Goal: Task Accomplishment & Management: Manage account settings

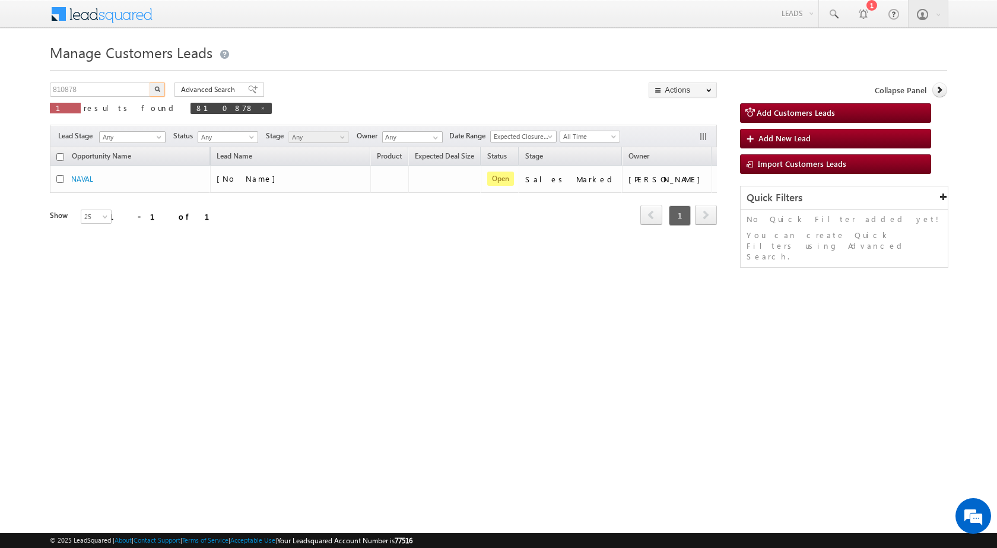
click at [2, 91] on body "Menu [PERSON_NAME] sitar a6@ks erve." at bounding box center [498, 168] width 997 height 337
type input "855145"
click at [154, 89] on button "button" at bounding box center [157, 89] width 15 height 14
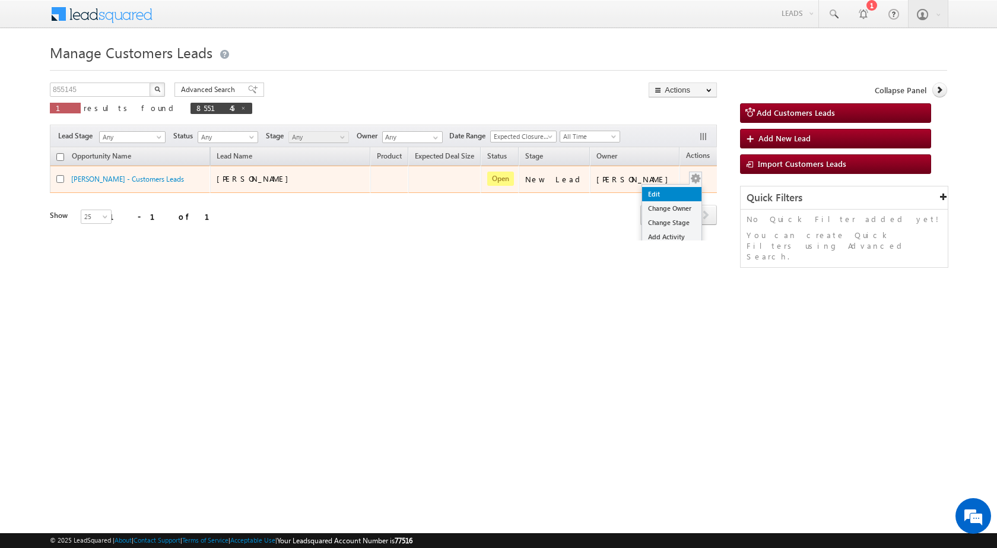
click at [664, 192] on link "Edit" at bounding box center [671, 194] width 59 height 14
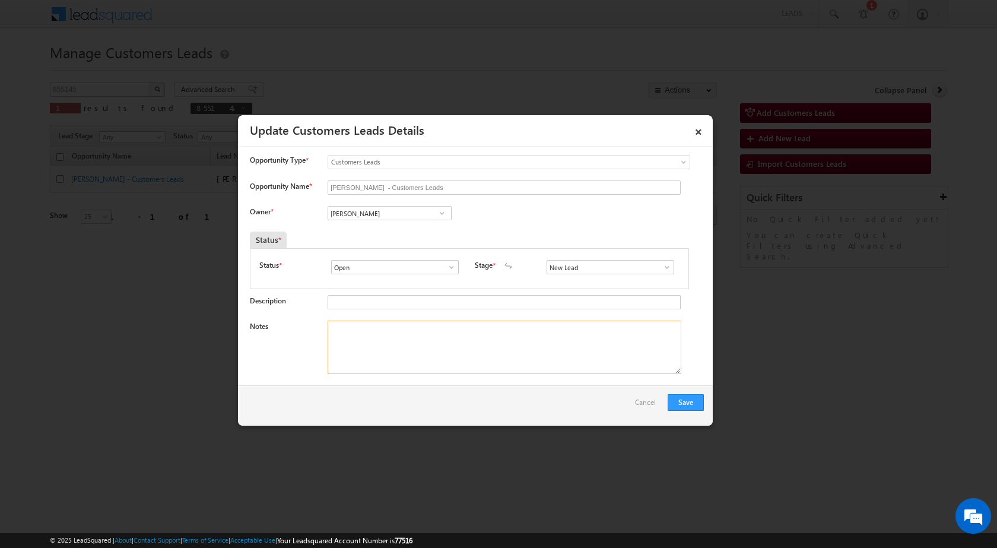
click at [412, 348] on textarea "Notes" at bounding box center [505, 346] width 354 height 53
paste textarea "855145 / [PERSON_NAME] / 9897236454 / HOME PURCHASE / 244001 TO [GEOGRAPHIC_DAT…"
type textarea "855145 / [PERSON_NAME] / 9897236454 / HOME PURCHASE / 244001 TO [GEOGRAPHIC_DAT…"
click at [392, 214] on input "[PERSON_NAME]" at bounding box center [390, 213] width 124 height 14
paste input "[PERSON_NAME][EMAIL_ADDRESS][DOMAIN_NAME]"
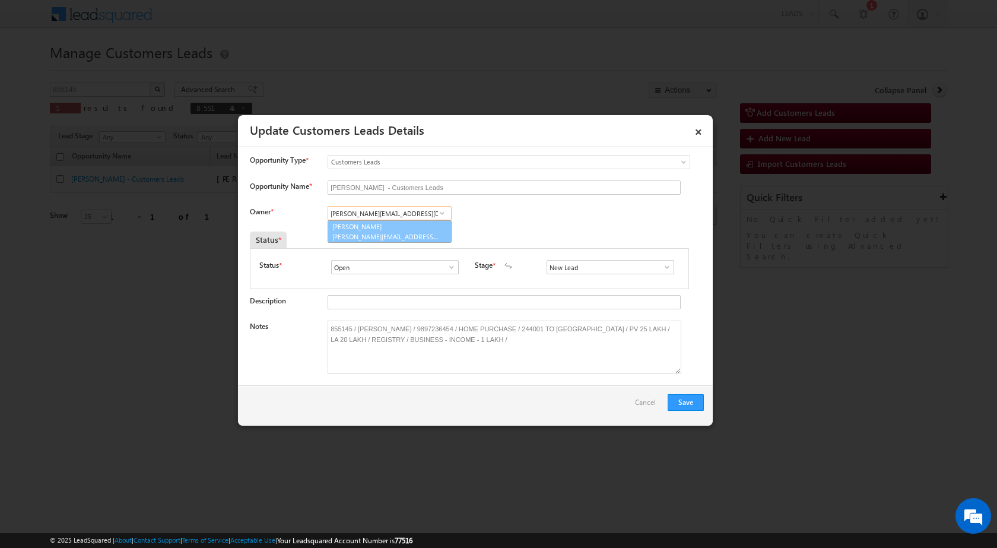
click at [406, 237] on span "[PERSON_NAME][EMAIL_ADDRESS][DOMAIN_NAME]" at bounding box center [385, 236] width 107 height 9
type input "[PERSON_NAME]"
click at [665, 268] on span at bounding box center [667, 266] width 12 height 9
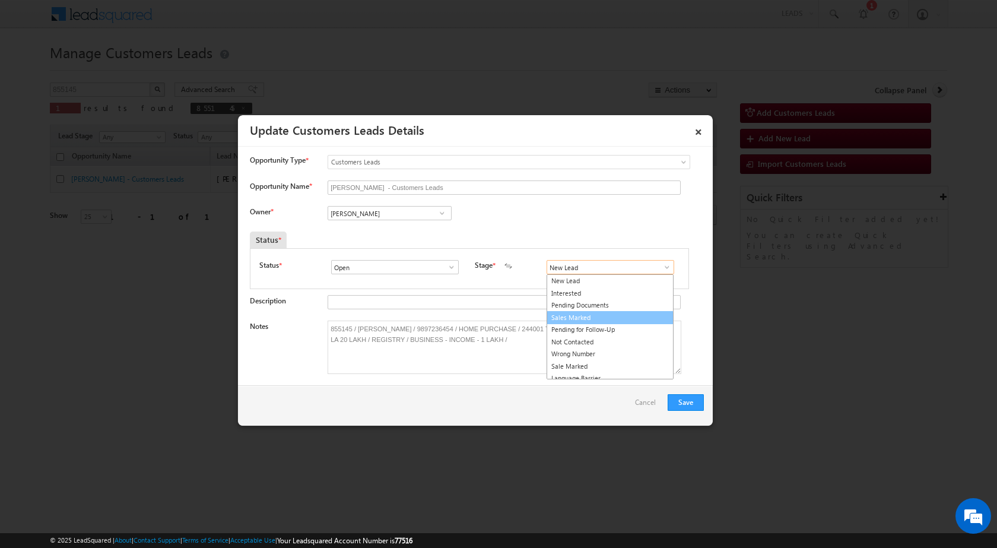
click at [626, 315] on link "Sales Marked" at bounding box center [610, 318] width 127 height 14
type input "Sales Marked"
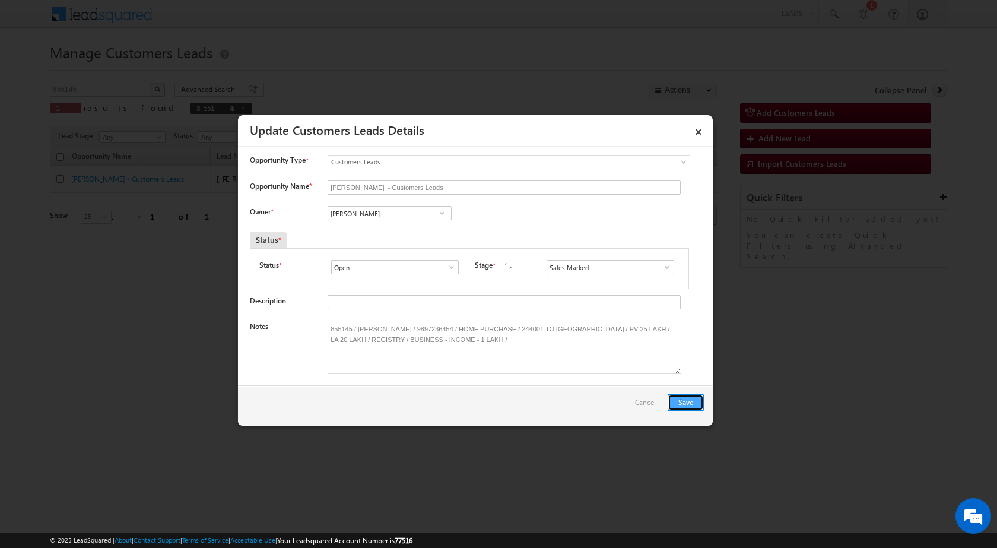
click at [685, 404] on button "Save" at bounding box center [686, 402] width 36 height 17
